Goal: Task Accomplishment & Management: Manage account settings

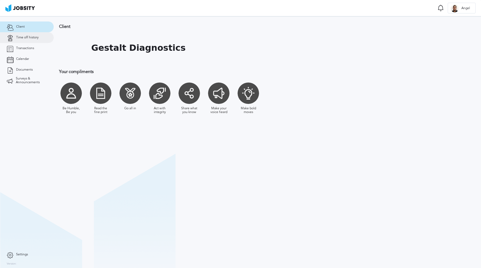
click at [44, 38] on link "Time off history" at bounding box center [27, 37] width 54 height 11
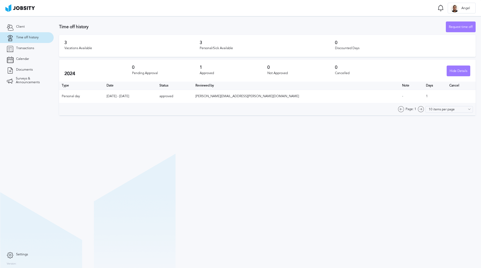
click at [65, 52] on div "3 Vacations Available 3 Personal/Sick Available 0 Discounted Days" at bounding box center [267, 46] width 417 height 22
click at [450, 26] on div "Request time off" at bounding box center [460, 27] width 29 height 11
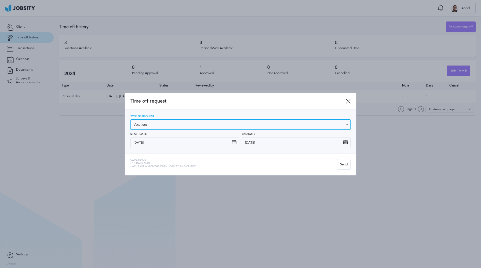
click at [202, 124] on input "Vacations" at bounding box center [240, 124] width 220 height 11
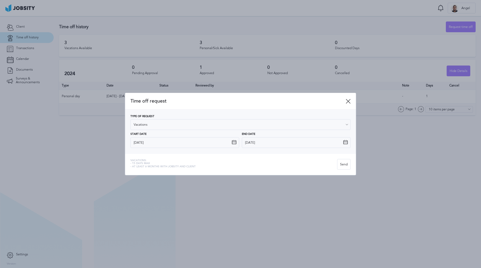
click at [202, 101] on span "Time off request" at bounding box center [237, 101] width 215 height 6
click at [349, 103] on icon at bounding box center [348, 101] width 5 height 5
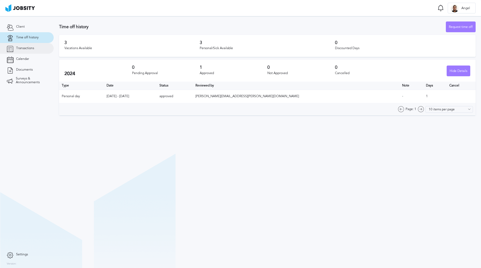
click at [47, 52] on link "Transactions" at bounding box center [27, 48] width 54 height 11
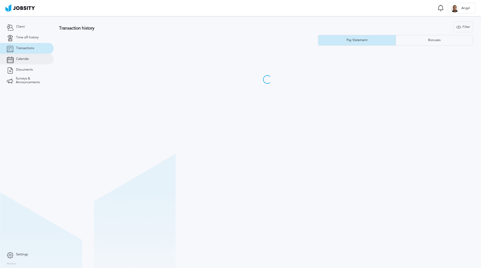
click at [41, 57] on link "Calendar" at bounding box center [27, 59] width 54 height 11
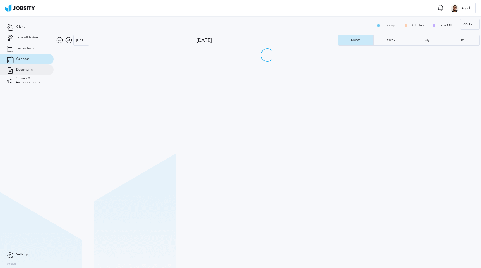
click at [36, 69] on link "Documents" at bounding box center [27, 69] width 54 height 11
